Goal: Information Seeking & Learning: Learn about a topic

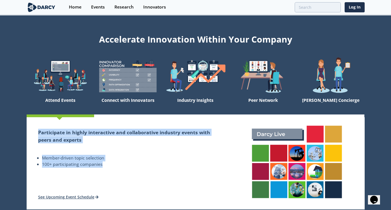
drag, startPoint x: 38, startPoint y: 133, endPoint x: 105, endPoint y: 165, distance: 74.7
click at [105, 165] on div "Participate in highly interactive and collaborative industry events with peers …" at bounding box center [128, 148] width 180 height 39
copy div "Participate in highly interactive and collaborative industry events with peers …"
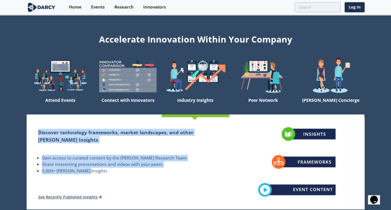
drag, startPoint x: 38, startPoint y: 131, endPoint x: 87, endPoint y: 172, distance: 63.7
click at [87, 172] on div "Discover technology frameworks, market landscapes, and other [PERSON_NAME] Insi…" at bounding box center [128, 151] width 180 height 45
copy div "Discover technology frameworks, market landscapes, and other [PERSON_NAME] Insi…"
click at [186, 145] on ul "Gain access to curated content by the [PERSON_NAME] Research Team Share interes…" at bounding box center [128, 158] width 180 height 31
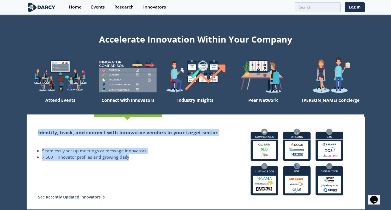
drag, startPoint x: 35, startPoint y: 133, endPoint x: 131, endPoint y: 156, distance: 99.1
click at [131, 156] on div "Identify, track, and connect with innovative vendors in your target sector Seam…" at bounding box center [128, 163] width 203 height 92
copy div "Identify, track, and connect with innovative vendors in your target sector Seam…"
click at [168, 157] on li "7,500+ innovator profiles and growing daily" at bounding box center [130, 157] width 176 height 7
